Goal: Information Seeking & Learning: Learn about a topic

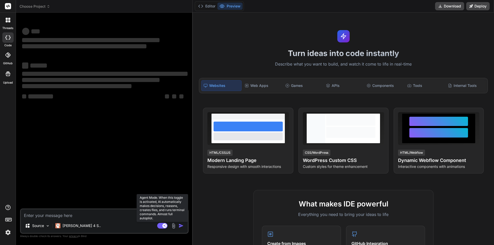
click at [163, 224] on rect at bounding box center [164, 226] width 5 height 5
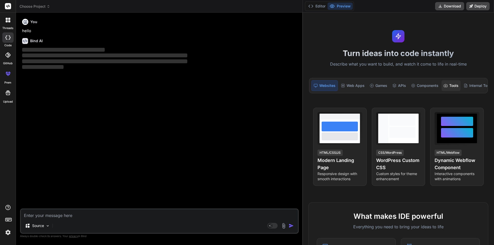
drag, startPoint x: 192, startPoint y: 83, endPoint x: 453, endPoint y: 81, distance: 260.1
click at [453, 81] on div "threads code GitHub prem Upload Choose Project Created with Pixso. Bind AI Web …" at bounding box center [247, 122] width 494 height 245
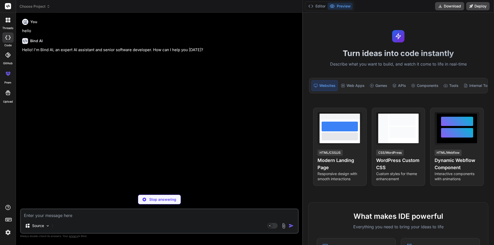
type textarea "x"
click at [56, 219] on div "Source Agent Mode. When this toggle is activated, AI automatically makes decisi…" at bounding box center [159, 221] width 279 height 25
click at [58, 218] on textarea at bounding box center [159, 213] width 277 height 9
type textarea "h"
type textarea "x"
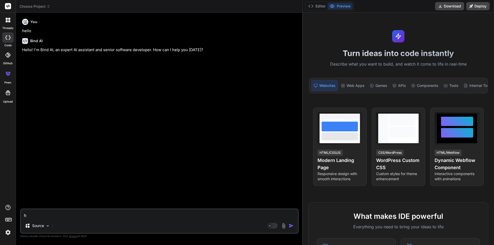
type textarea "ho"
type textarea "x"
type textarea "how"
type textarea "x"
type textarea "how"
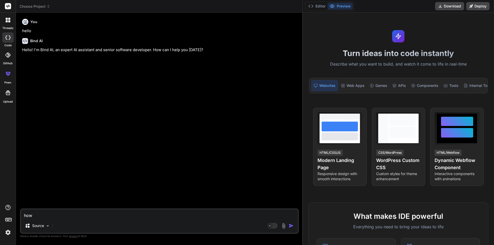
type textarea "x"
type textarea "how t"
type textarea "x"
type textarea "how to"
type textarea "x"
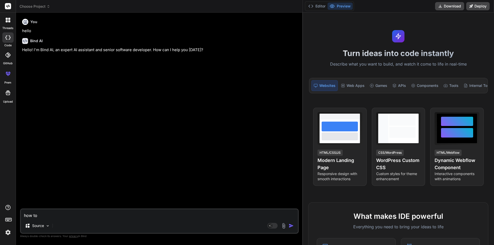
type textarea "how to"
type textarea "x"
type textarea "how to d"
type textarea "x"
type textarea "how to de"
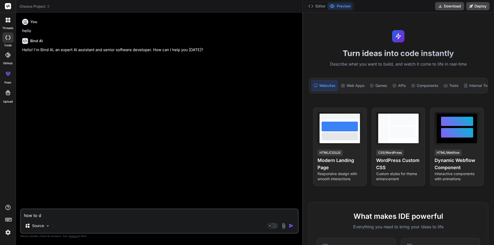
type textarea "x"
type textarea "how to dep"
type textarea "x"
type textarea "how to depl"
type textarea "x"
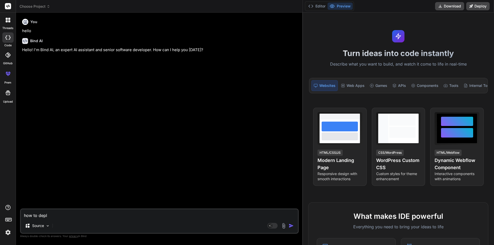
type textarea "how to depla"
type textarea "x"
type textarea "how to depl"
type textarea "x"
type textarea "how to deplo"
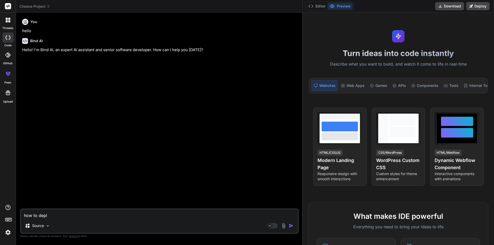
type textarea "x"
type textarea "how to deploy"
type textarea "x"
type textarea "how to deploy"
type textarea "x"
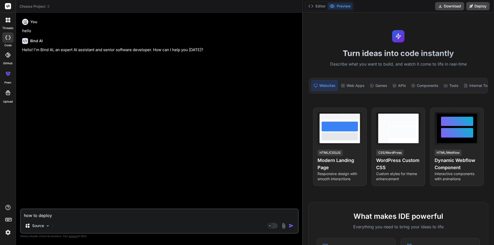
type textarea "how to deploy a"
type textarea "x"
type textarea "how to deploy ap"
type textarea "x"
type textarea "how to deploy app"
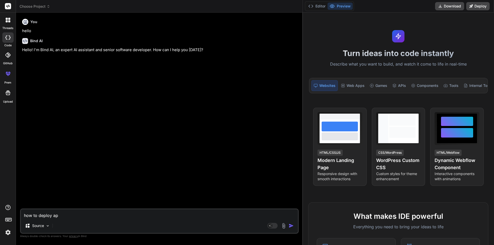
type textarea "x"
type textarea "how to deploy app"
type textarea "x"
type textarea "how to deploy app s"
type textarea "x"
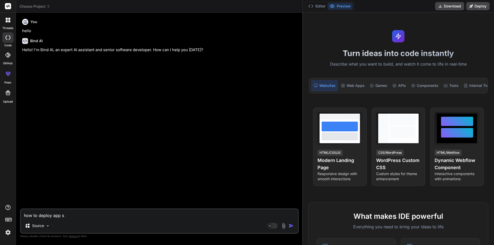
type textarea "how to deploy app se"
type textarea "x"
type textarea "how to deploy app ser"
type textarea "x"
type textarea "how to deploy app serv"
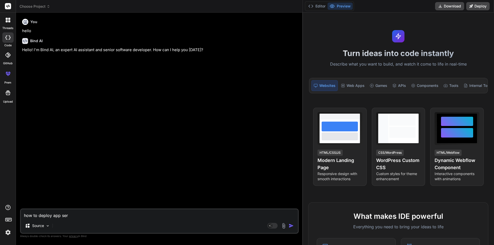
type textarea "x"
type textarea "how to deploy app servc"
type textarea "x"
type textarea "how to deploy app serv"
type textarea "x"
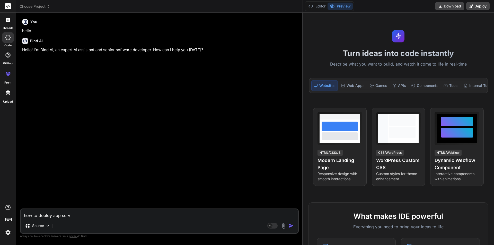
type textarea "how to deploy app servi"
type textarea "x"
type textarea "how to deploy app servic"
type textarea "x"
type textarea "how to deploy app service"
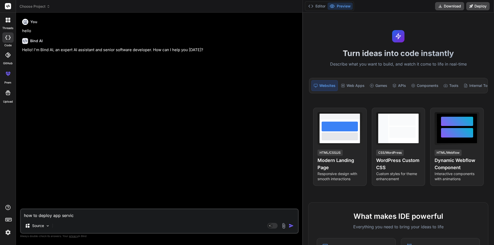
type textarea "x"
type textarea "how to deploy app service"
type textarea "x"
type textarea "how to deploy app service"
type textarea "x"
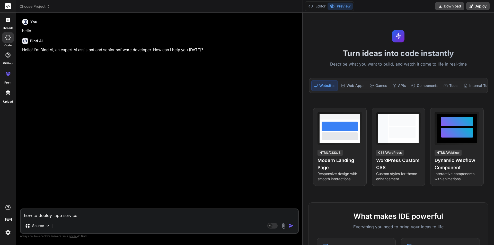
type textarea "how to deploy m app service"
type textarea "x"
type textarea "how to deploy mi app service"
type textarea "x"
type textarea "how to deploy mic app service"
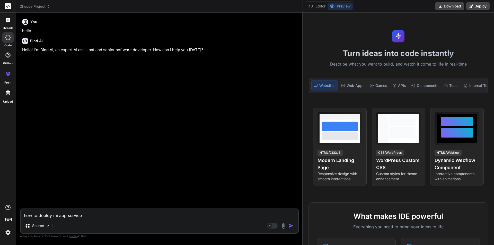
type textarea "x"
type textarea "how to deploy mico app service"
type textarea "x"
type textarea "how to deploy micor app service"
type textarea "x"
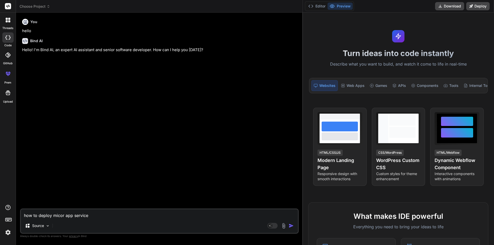
type textarea "how to deploy mico app service"
type textarea "x"
type textarea "how to deploy mic app service"
type textarea "x"
type textarea "how to deploy mi app service"
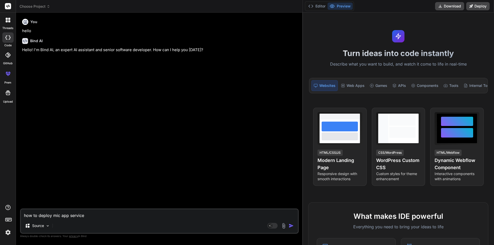
type textarea "x"
type textarea "how to deploy m app service"
type textarea "x"
type textarea "how to deploy mi app service"
type textarea "x"
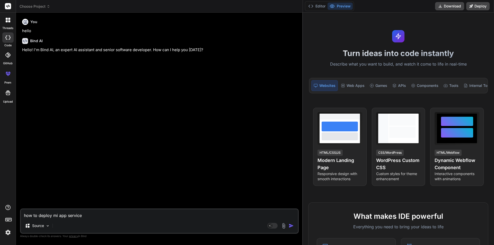
type textarea "how to deploy mic app service"
type textarea "x"
type textarea "how to deploy micr app service"
type textarea "x"
type textarea "how to deploy micro app service"
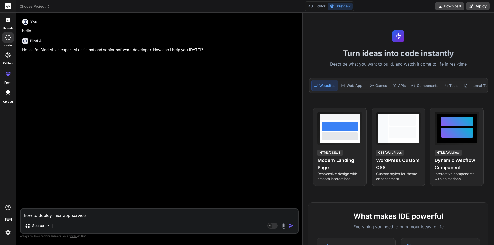
type textarea "x"
type textarea "how to deploy micro app service"
type textarea "x"
type textarea "how to deploy micro s app service"
type textarea "x"
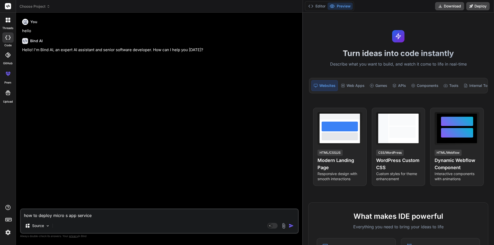
type textarea "how to deploy micro app service"
type textarea "x"
type textarea "how to deploy micro app service"
type textarea "x"
type textarea "how to deploy micros app service"
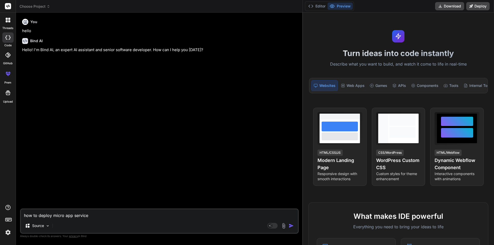
type textarea "x"
type textarea "how to deploy microse app service"
type textarea "x"
type textarea "how to deploy microser app service"
type textarea "x"
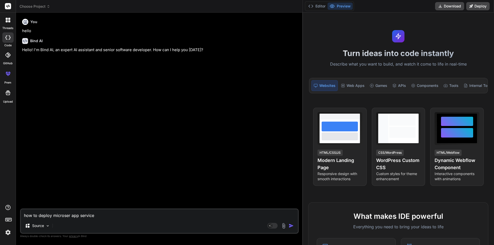
type textarea "how to deploy microserv app service"
type textarea "x"
type textarea "how to deploy microservi app service"
type textarea "x"
type textarea "how to deploy microservic app service"
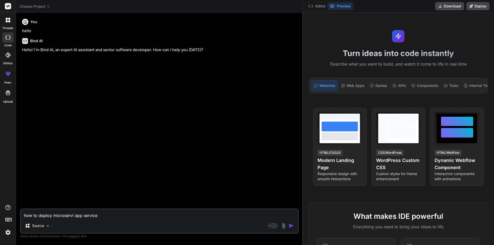
type textarea "x"
type textarea "how to deploy microservice app service"
type textarea "x"
type textarea "how to deploy microservice app service"
type textarea "x"
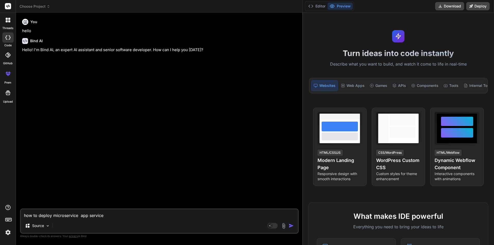
type textarea "how to deploy microservice p app service"
type textarea "x"
type textarea "how to deploy microservice pa app service"
type textarea "x"
type textarea "how to deploy microservice p app service"
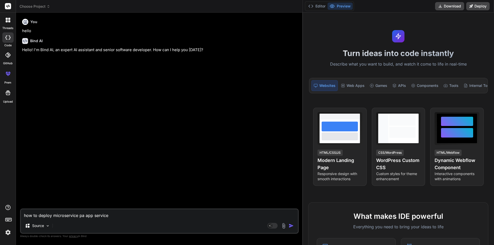
type textarea "x"
type textarea "how to deploy microservice app service"
type textarea "x"
type textarea "how to deploy microservice a app service"
type textarea "x"
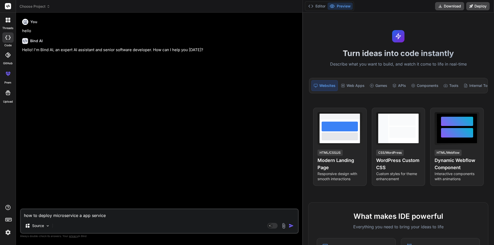
type textarea "how to deploy microservice ap app service"
type textarea "x"
type textarea "how to deploy microservice app app service"
type textarea "x"
type textarea "how to deploy microservice appl app service"
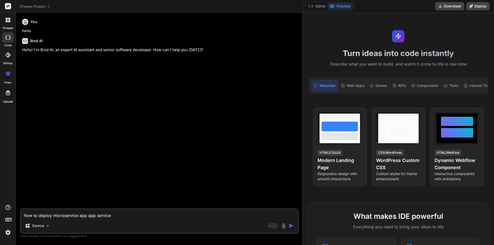
type textarea "x"
type textarea "how to deploy microservice appli app service"
type textarea "x"
type textarea "how to deploy microservice applic app service"
type textarea "x"
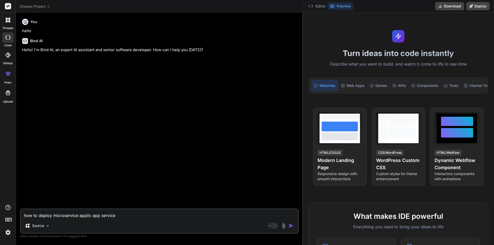
type textarea "how to deploy microservice applica app service"
type textarea "x"
type textarea "how to deploy microservice applicat app service"
type textarea "x"
type textarea "how to deploy microservice applicati app service"
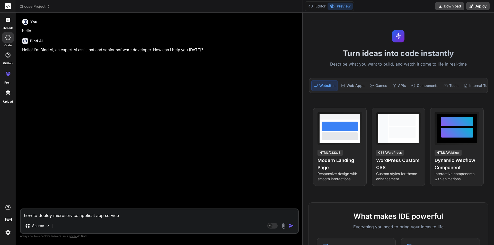
type textarea "x"
type textarea "how to deploy microservice applicatio app service"
type textarea "x"
type textarea "how to deploy microservice application app service"
type textarea "x"
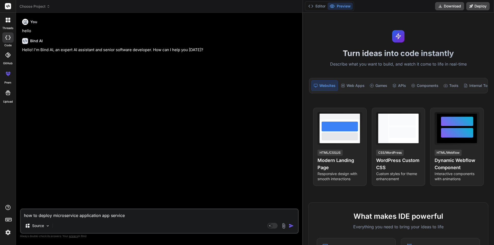
type textarea "how to deploy microservice application app service"
type textarea "x"
type textarea "how to deploy microservice application i app service"
type textarea "x"
type textarea "how to deploy microservice application in app service"
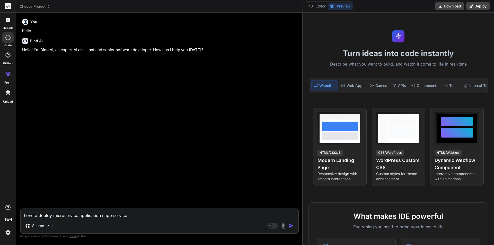
type textarea "x"
type textarea "how to deploy microservice application in app service"
type textarea "x"
type textarea "how to deploy microservice application in app service"
type textarea "x"
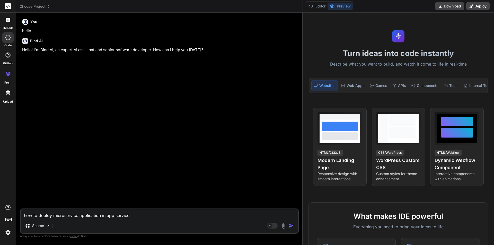
type textarea "how to deploy microservice application in app service h"
type textarea "x"
type textarea "how to deploy microservice application in app service ha"
type textarea "x"
type textarea "how to deploy microservice application in app service hav"
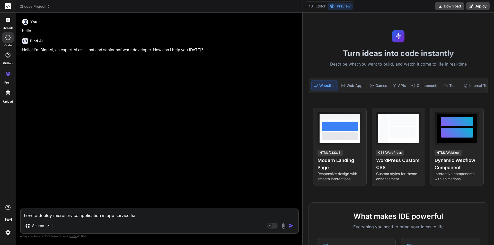
type textarea "x"
type textarea "how to deploy microservice application in app service havi"
type textarea "x"
type textarea "how to deploy microservice application in app service havin"
type textarea "x"
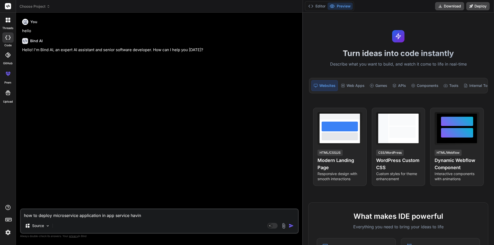
type textarea "how to deploy microservice application in app service having"
type textarea "x"
type textarea "how to deploy microservice application in app service having"
type textarea "x"
type textarea "how to deploy microservice application in app service having a"
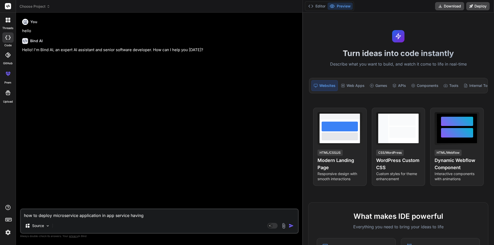
type textarea "x"
type textarea "how to deploy microservice application in app service having ap"
type textarea "x"
type textarea "how to deploy microservice application in app service having api"
type textarea "x"
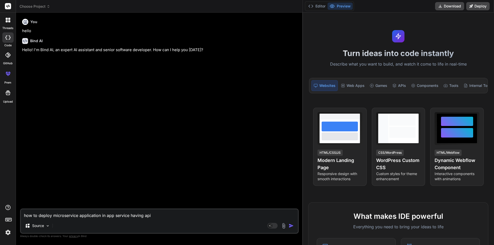
type textarea "how to deploy microservice application in app service having api"
type textarea "x"
type textarea "how to deploy microservice application in app service having api g"
type textarea "x"
type textarea "how to deploy microservice application in app service having api ga"
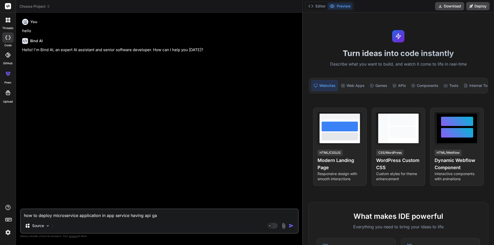
type textarea "x"
type textarea "how to deploy microservice application in app service having api gat"
type textarea "x"
type textarea "how to deploy microservice application in app service having api gate"
type textarea "x"
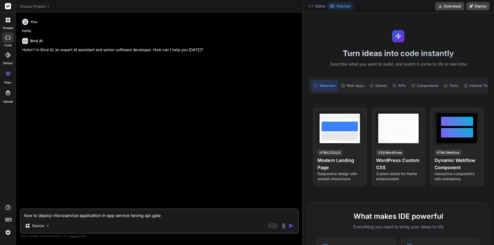
type textarea "how to deploy microservice application in app service having api gatew"
type textarea "x"
type textarea "how to deploy microservice application in app service having api gatewa"
type textarea "x"
type textarea "how to deploy microservice application in app service having api gateway"
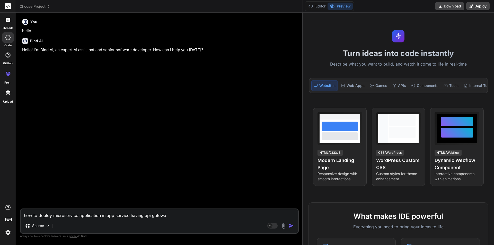
type textarea "x"
type textarea "how to deploy microservice application in app service having api gateways"
type textarea "x"
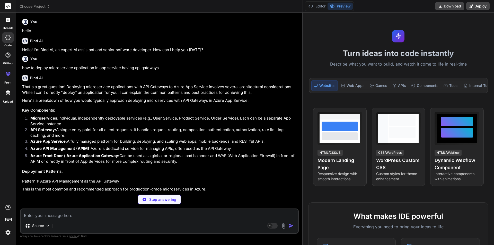
type textarea "x"
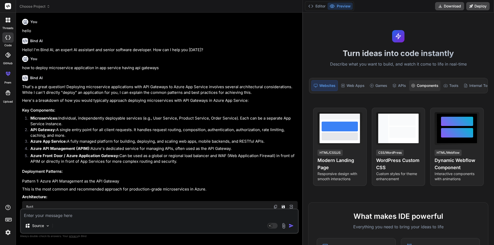
drag, startPoint x: 302, startPoint y: 88, endPoint x: 427, endPoint y: 84, distance: 125.1
click at [427, 84] on div "threads code GitHub prem Upload Choose Project Created with Pixso. Bind AI Web …" at bounding box center [247, 122] width 494 height 245
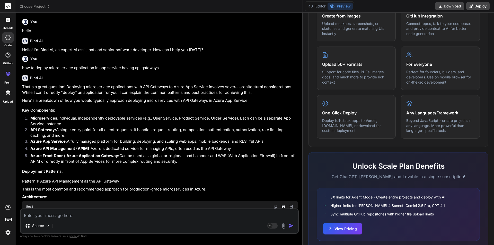
scroll to position [259, 0]
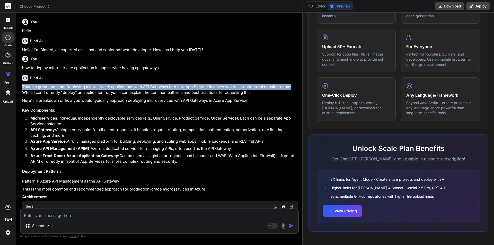
drag, startPoint x: 22, startPoint y: 86, endPoint x: 289, endPoint y: 86, distance: 266.8
click at [289, 86] on p "That's a great question! Deploying microservice applications with API Gateways …" at bounding box center [160, 90] width 276 height 12
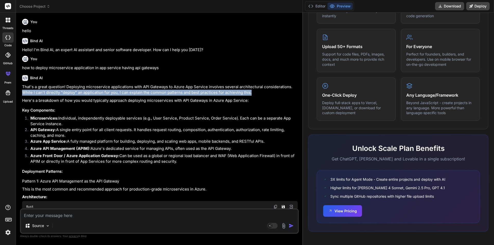
drag, startPoint x: 23, startPoint y: 93, endPoint x: 255, endPoint y: 94, distance: 232.1
click at [253, 94] on p "That's a great question! Deploying microservice applications with API Gateways …" at bounding box center [160, 90] width 276 height 12
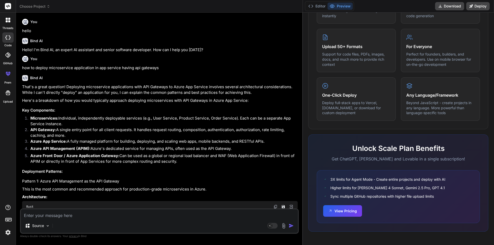
click at [255, 99] on p "Here's a breakdown of how you would typically approach deploying microservices …" at bounding box center [160, 101] width 276 height 6
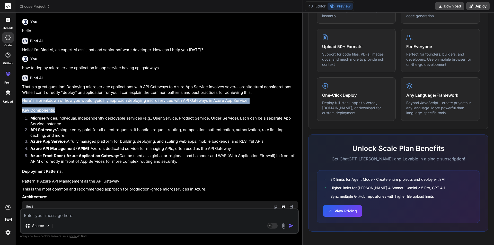
drag, startPoint x: 22, startPoint y: 100, endPoint x: 248, endPoint y: 104, distance: 226.2
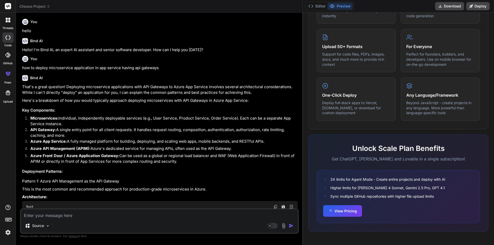
click at [133, 116] on li "Microservices: Individual, independently deployable services (e.g., User Servic…" at bounding box center [161, 122] width 271 height 12
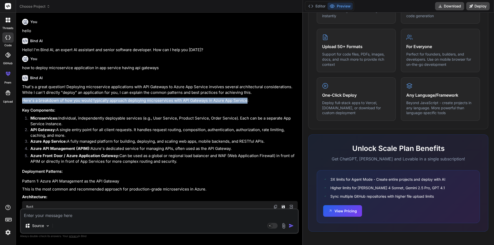
drag, startPoint x: 22, startPoint y: 101, endPoint x: 247, endPoint y: 97, distance: 224.4
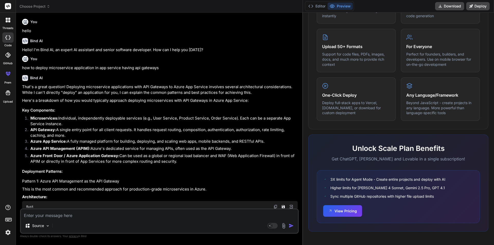
click at [74, 110] on h3 "Key Components:" at bounding box center [160, 111] width 276 height 6
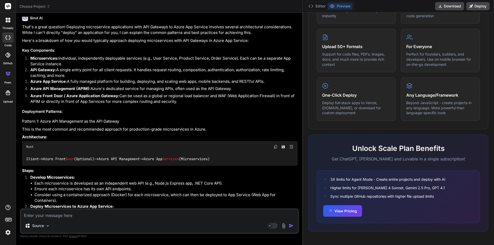
scroll to position [120, 0]
